Goal: Find specific page/section: Find specific page/section

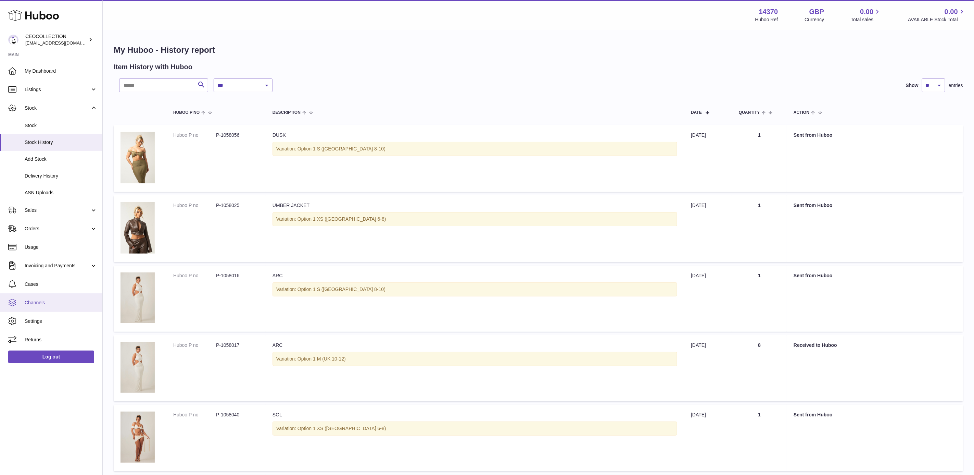
click at [53, 305] on span "Channels" at bounding box center [61, 302] width 73 height 7
